Goal: Transaction & Acquisition: Purchase product/service

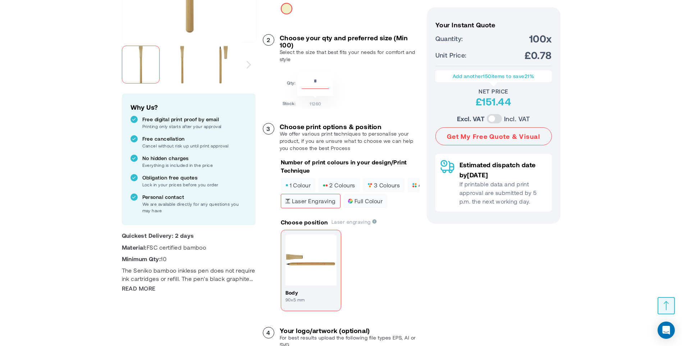
scroll to position [223, 0]
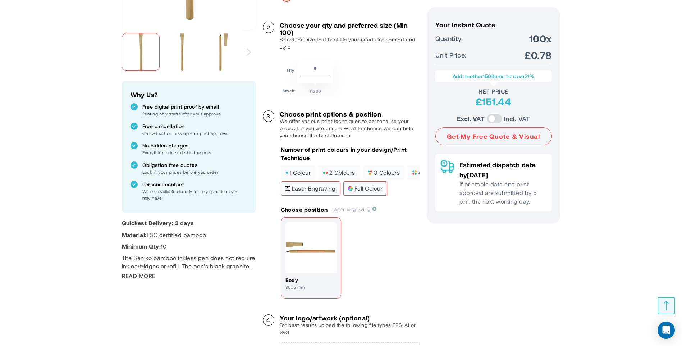
click at [366, 188] on span "full colour" at bounding box center [365, 188] width 35 height 5
click at [313, 189] on span "Laser engraving" at bounding box center [310, 188] width 50 height 5
click at [292, 170] on span "1 colour" at bounding box center [298, 172] width 26 height 5
click at [344, 174] on span "2 colours" at bounding box center [339, 172] width 32 height 5
click at [305, 174] on span "1 colour" at bounding box center [298, 172] width 26 height 5
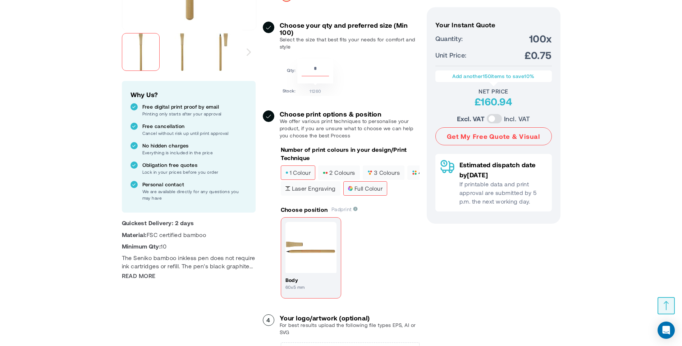
click at [361, 191] on span "full colour" at bounding box center [365, 188] width 35 height 5
click at [305, 176] on label "1 colour" at bounding box center [298, 172] width 35 height 14
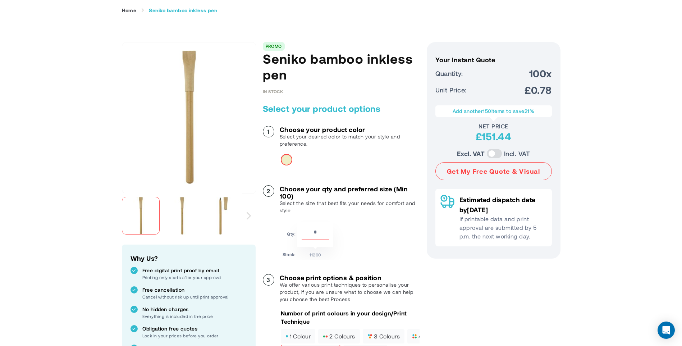
scroll to position [72, 0]
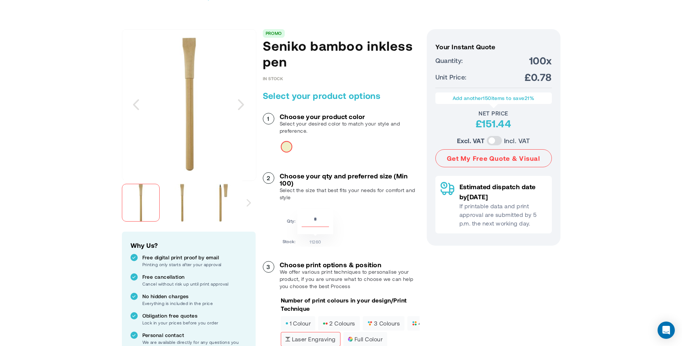
click at [222, 205] on img "Seniko bamboo inkless pen" at bounding box center [224, 203] width 38 height 38
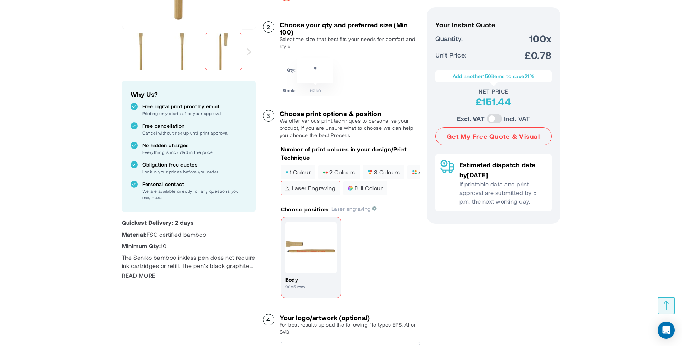
scroll to position [216, 0]
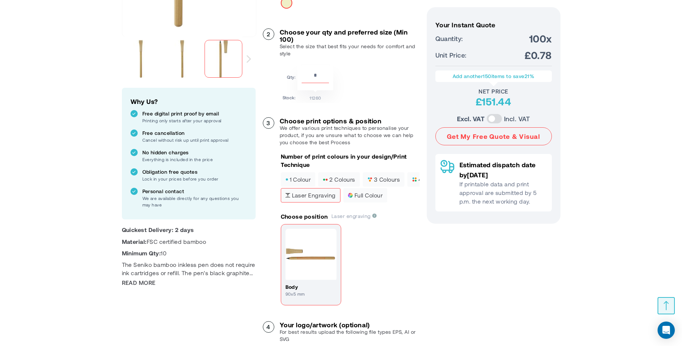
drag, startPoint x: 321, startPoint y: 73, endPoint x: 300, endPoint y: 76, distance: 20.6
click at [300, 76] on div "***" at bounding box center [315, 77] width 36 height 25
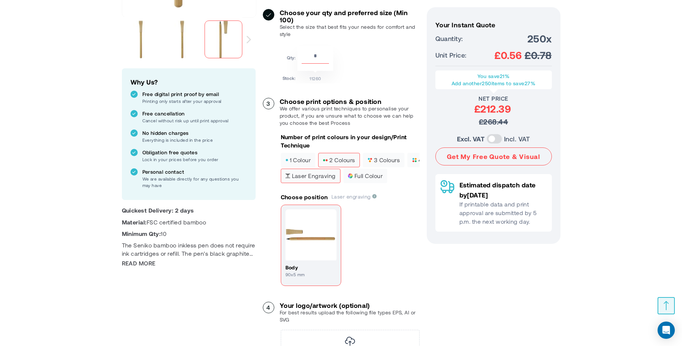
scroll to position [252, 0]
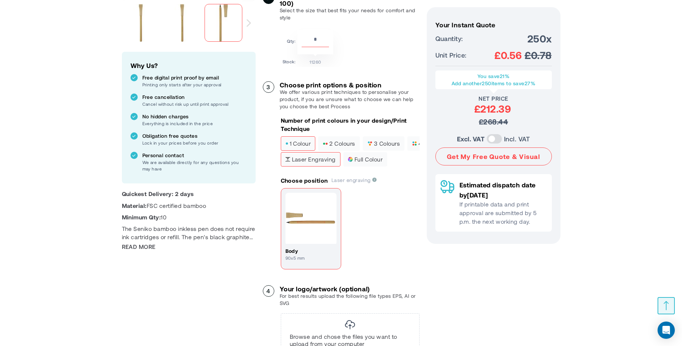
click at [300, 144] on span "1 colour" at bounding box center [298, 143] width 26 height 5
drag, startPoint x: 324, startPoint y: 41, endPoint x: 306, endPoint y: 40, distance: 18.4
click at [306, 40] on input "***" at bounding box center [315, 41] width 27 height 12
type input "***"
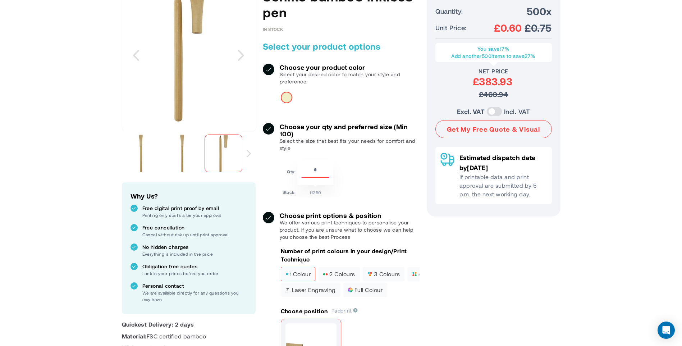
scroll to position [72, 0]
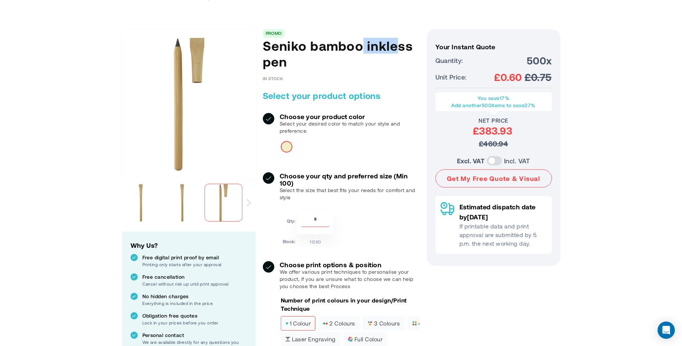
drag, startPoint x: 267, startPoint y: 45, endPoint x: 303, endPoint y: 47, distance: 35.7
click at [303, 47] on h1 "Seniko bamboo inkless pen" at bounding box center [341, 54] width 157 height 32
